Goal: Information Seeking & Learning: Find specific fact

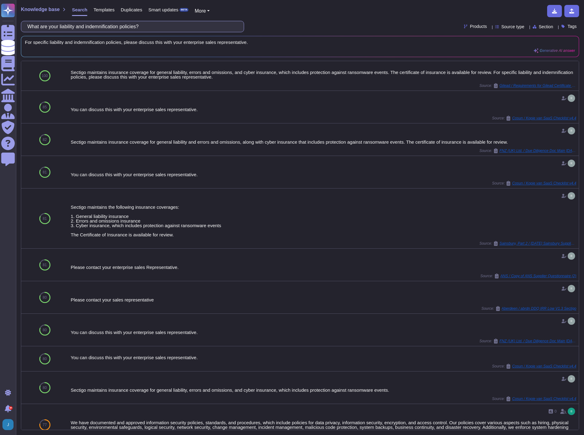
drag, startPoint x: 205, startPoint y: 29, endPoint x: -2, endPoint y: 17, distance: 206.8
click at [0, 17] on html "Questionnaires Knowledge Base Documents Analytics CAIQ / SIG Admin Trust Center…" at bounding box center [292, 217] width 584 height 435
paste input "Please confirm if the service you will provide is classified as digital content…"
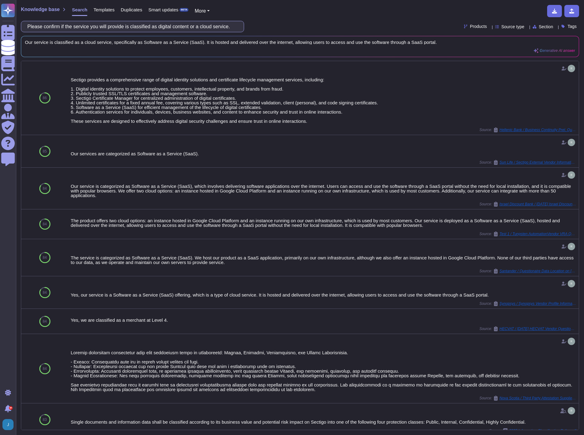
drag, startPoint x: 109, startPoint y: 28, endPoint x: 21, endPoint y: 16, distance: 89.2
click at [21, 16] on div "Knowledge base Search Templates Duplicates Smart updates BETA More Please confi…" at bounding box center [300, 217] width 568 height 435
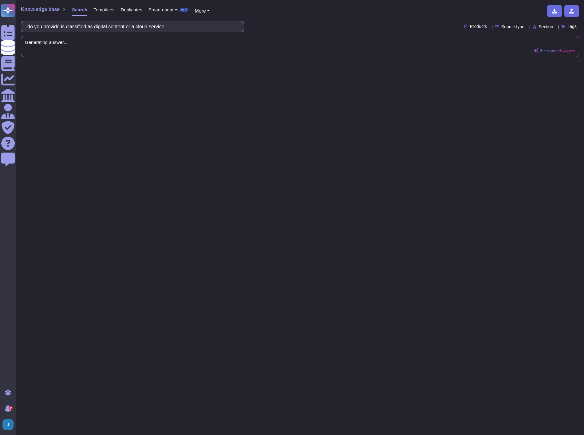
drag, startPoint x: 67, startPoint y: 25, endPoint x: 96, endPoint y: 27, distance: 29.8
click at [96, 27] on input "do you provide is classified as digital content or a cloud service." at bounding box center [130, 26] width 213 height 11
click at [156, 31] on input "do you provide a digital content or a cloud service." at bounding box center [130, 26] width 213 height 11
type input "do you provide a digital content or a cloud service?"
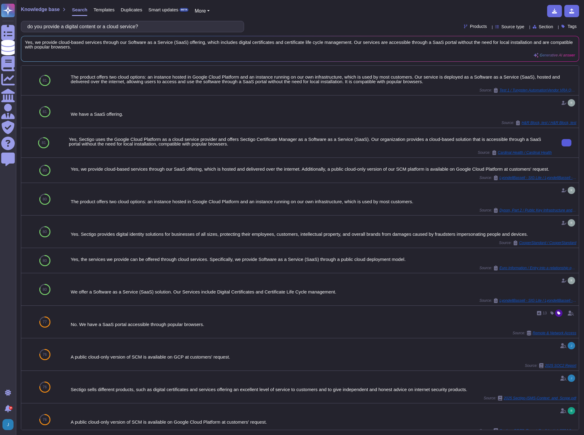
click at [565, 143] on button at bounding box center [566, 142] width 10 height 7
